Goal: Information Seeking & Learning: Learn about a topic

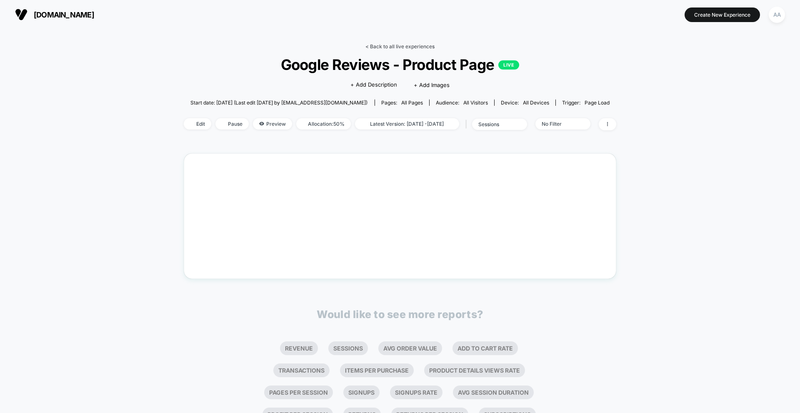
click at [411, 45] on link "< Back to all live experiences" at bounding box center [399, 46] width 69 height 6
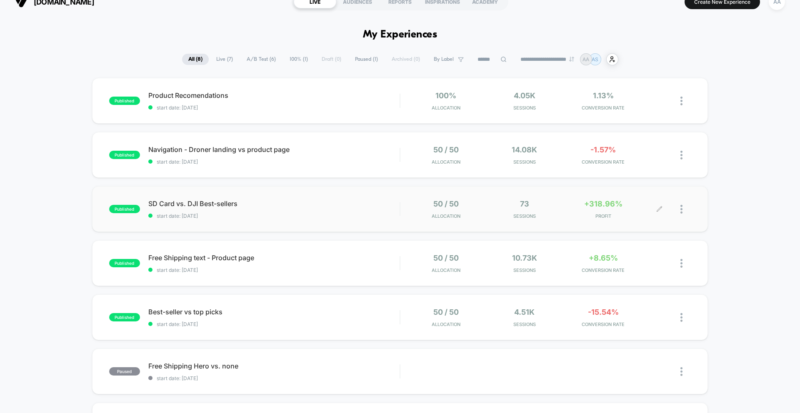
scroll to position [19, 0]
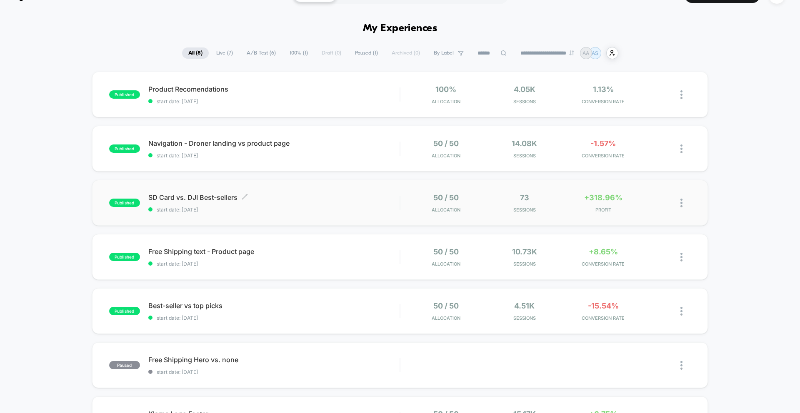
click at [345, 199] on span "SD Card vs. DJI Best-sellers Click to edit experience details" at bounding box center [273, 197] width 251 height 8
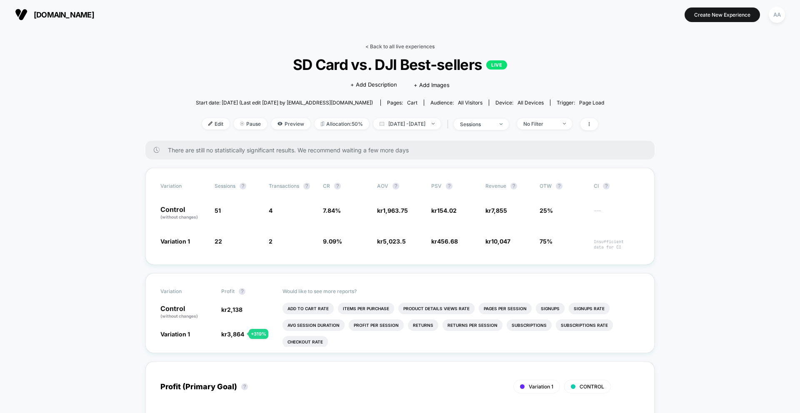
click at [390, 45] on link "< Back to all live experiences" at bounding box center [399, 46] width 69 height 6
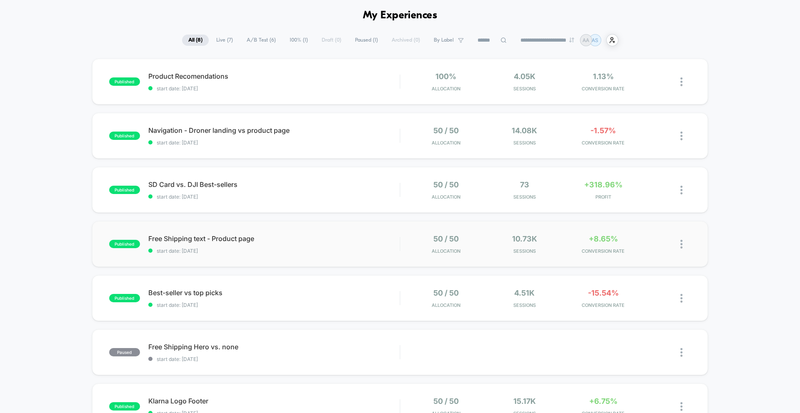
scroll to position [33, 0]
click at [298, 249] on span "start date: [DATE]" at bounding box center [273, 250] width 251 height 6
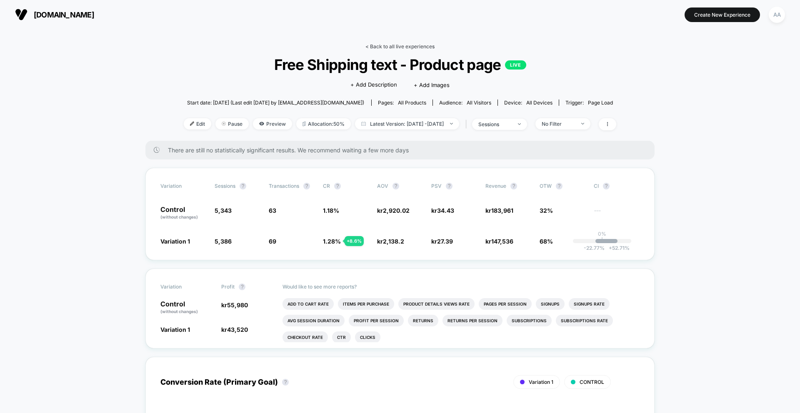
click at [387, 48] on link "< Back to all live experiences" at bounding box center [399, 46] width 69 height 6
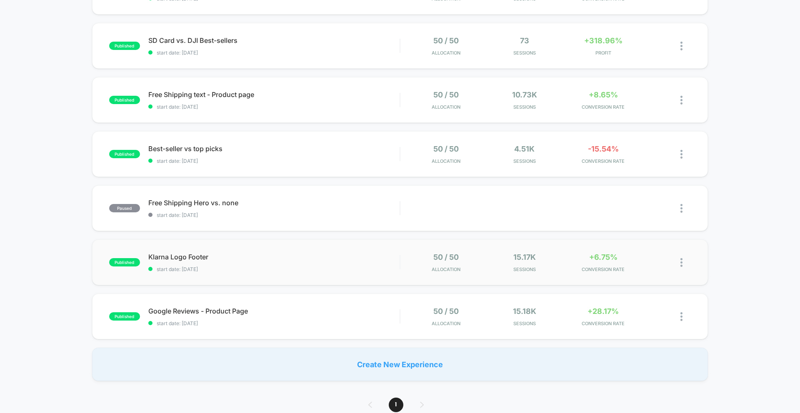
scroll to position [179, 0]
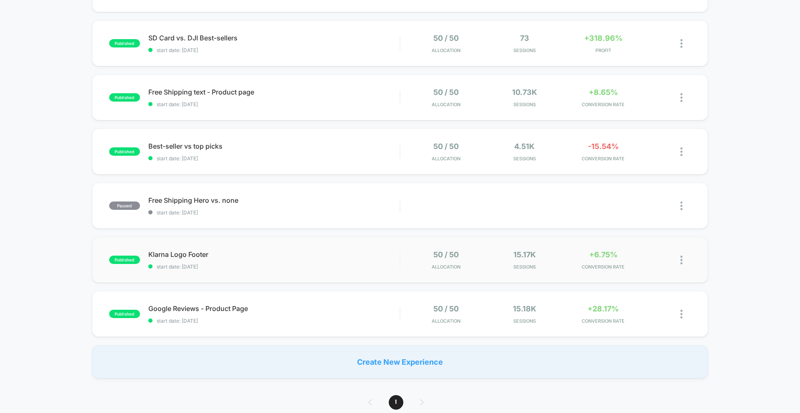
click at [288, 279] on div "published Klarna Logo Footer start date: [DATE] 50 / 50 Allocation 15.17k Sessi…" at bounding box center [400, 260] width 616 height 46
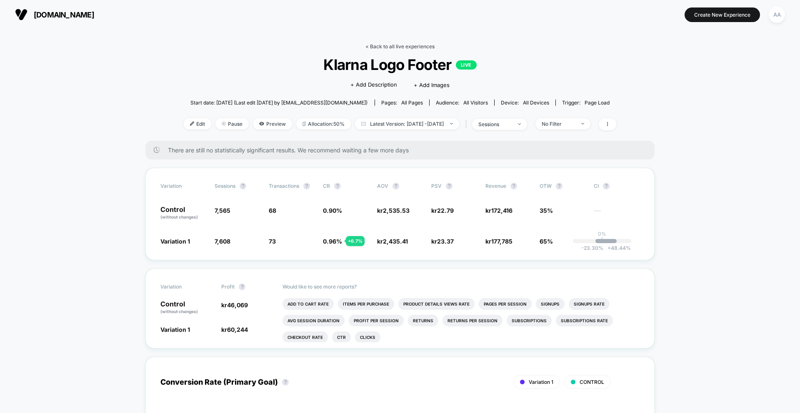
click at [375, 48] on link "< Back to all live experiences" at bounding box center [399, 46] width 69 height 6
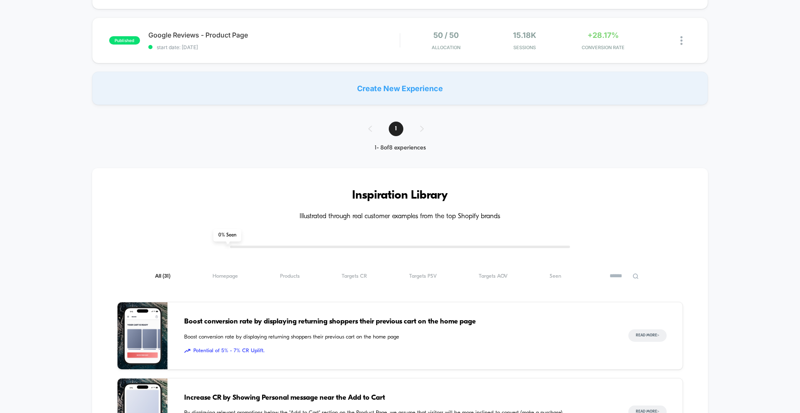
scroll to position [380, 0]
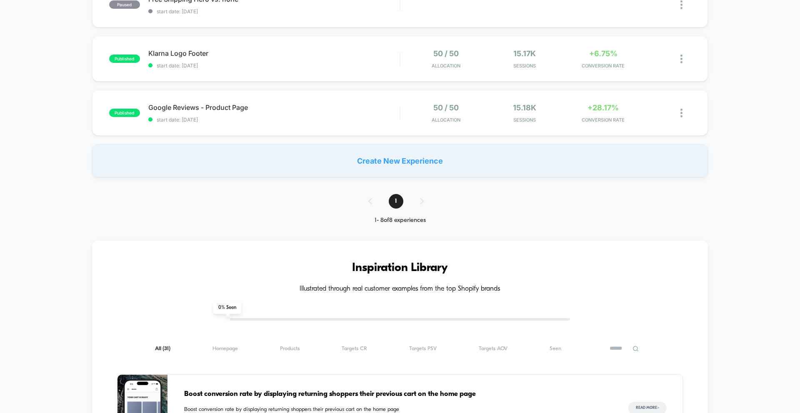
click at [262, 124] on div "published Google Reviews - Product Page start date: [DATE] 50 / 50 Allocation 1…" at bounding box center [400, 113] width 616 height 46
